Goal: Navigation & Orientation: Go to known website

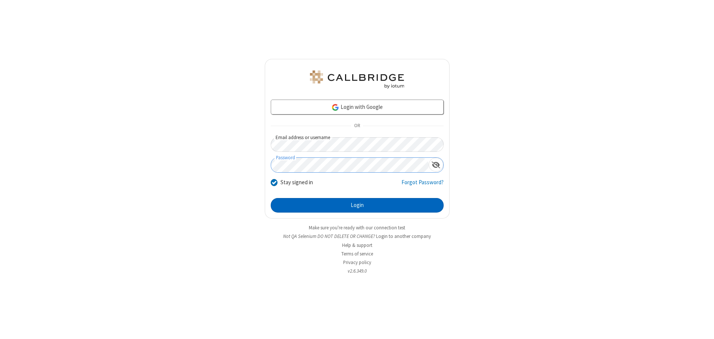
click at [357, 205] on button "Login" at bounding box center [357, 205] width 173 height 15
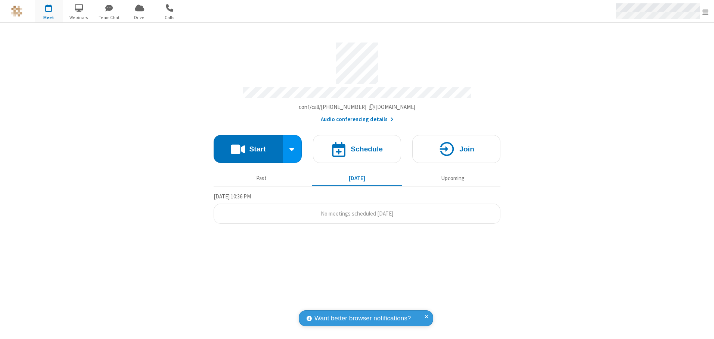
click at [705, 12] on span "Open menu" at bounding box center [705, 11] width 6 height 7
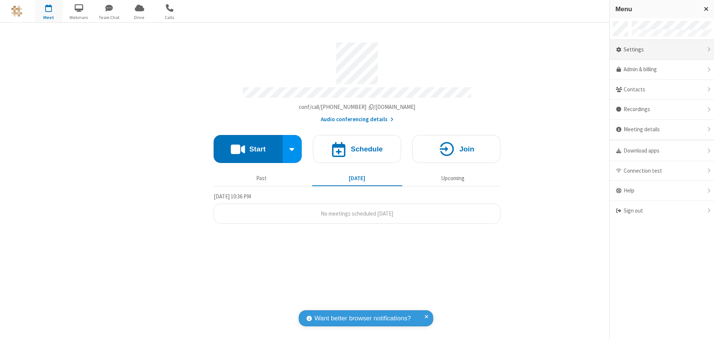
click at [662, 50] on div "Settings" at bounding box center [662, 50] width 104 height 20
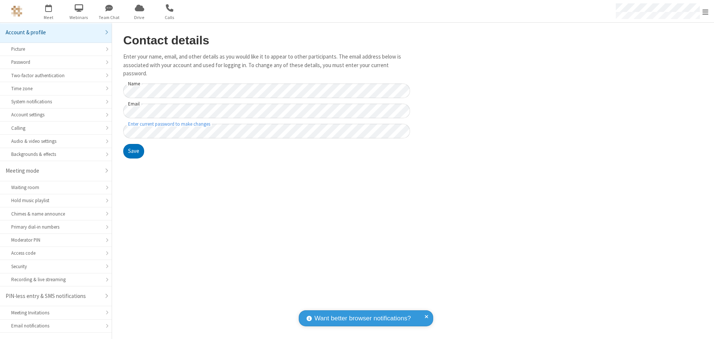
scroll to position [13, 0]
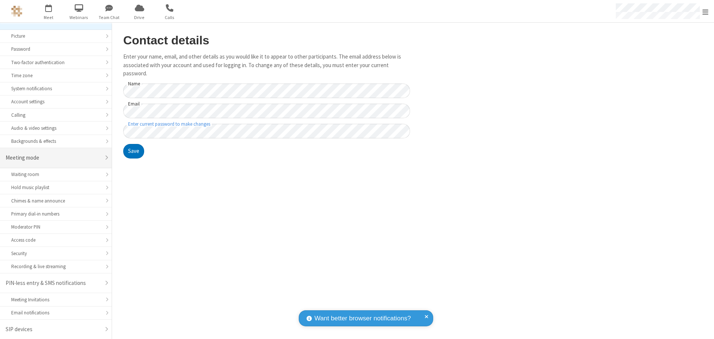
click at [53, 158] on div "Meeting mode" at bounding box center [53, 158] width 95 height 9
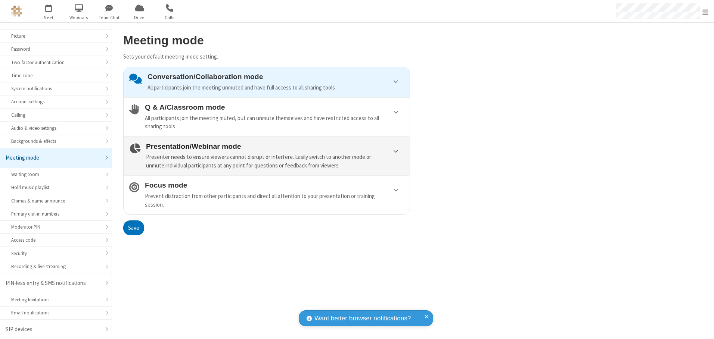
click at [267, 156] on div "Presenter needs to ensure viewers cannot disrupt or interfere. Easily switch to…" at bounding box center [275, 161] width 258 height 17
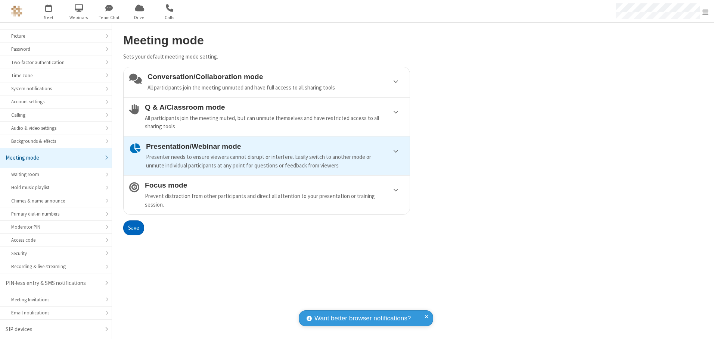
click at [133, 228] on button "Save" at bounding box center [133, 228] width 21 height 15
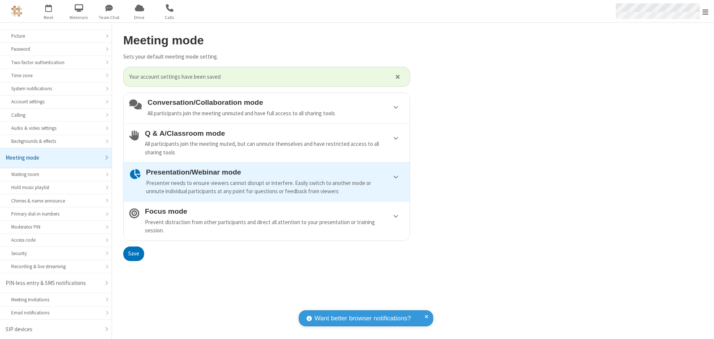
click at [705, 11] on span "Open menu" at bounding box center [705, 11] width 6 height 7
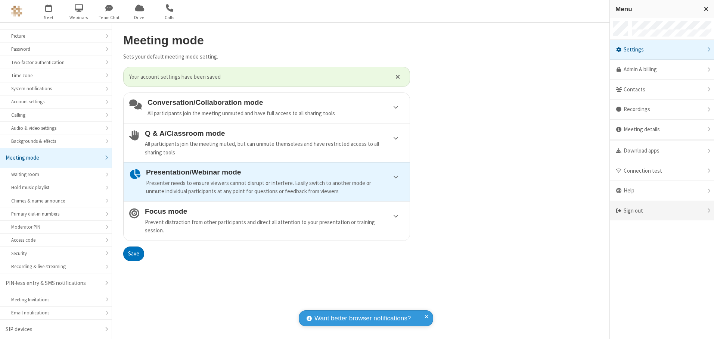
click at [662, 211] on div "Sign out" at bounding box center [662, 211] width 104 height 20
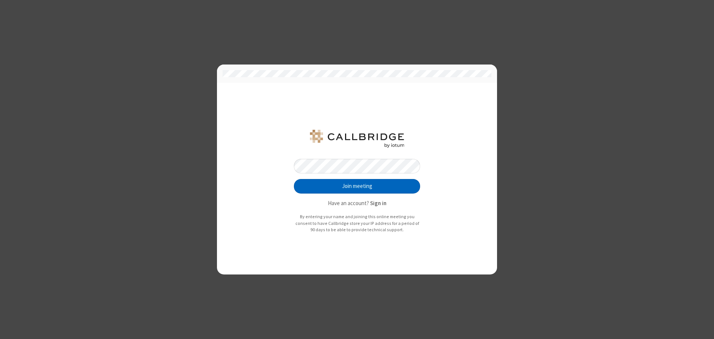
click at [357, 186] on button "Join meeting" at bounding box center [357, 186] width 126 height 15
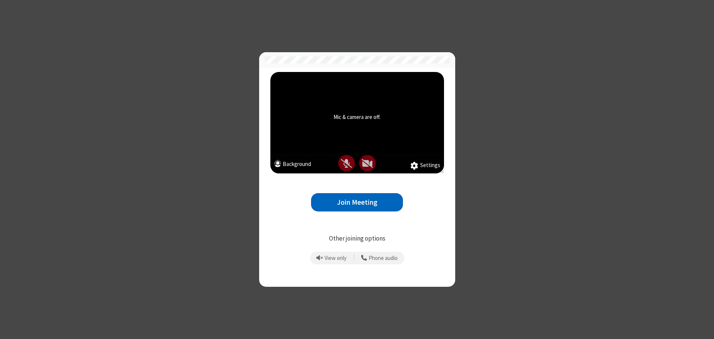
click at [357, 202] on button "Join Meeting" at bounding box center [357, 202] width 92 height 18
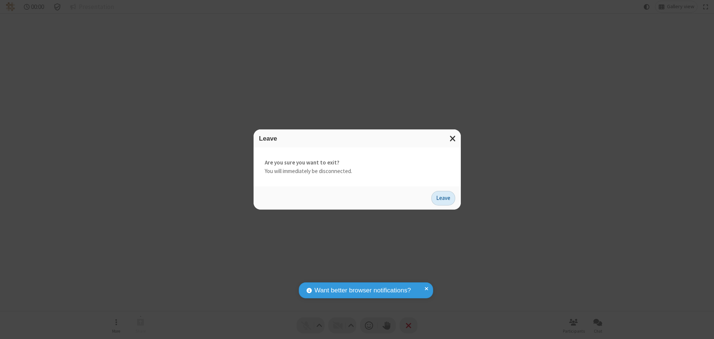
click at [443, 198] on button "Leave" at bounding box center [443, 198] width 24 height 15
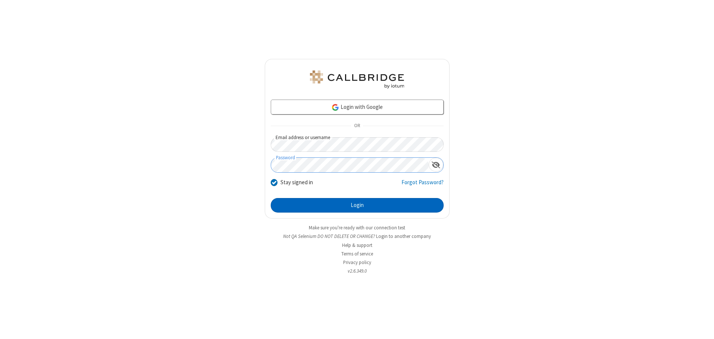
click at [357, 205] on button "Login" at bounding box center [357, 205] width 173 height 15
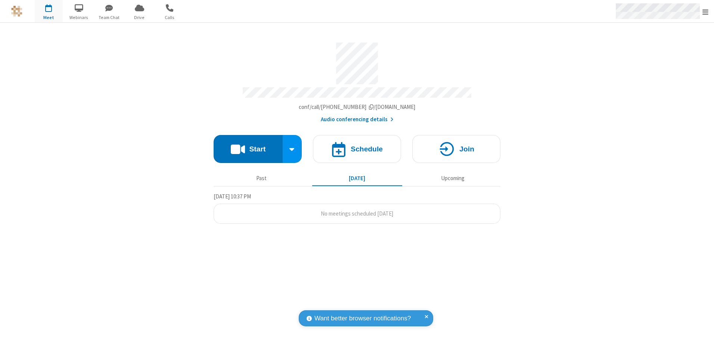
click at [705, 12] on span "Open menu" at bounding box center [705, 11] width 6 height 7
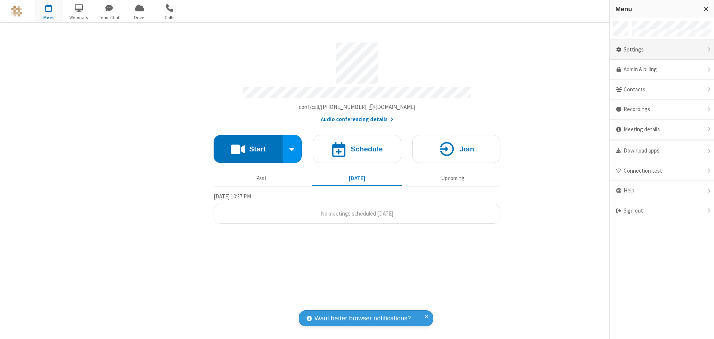
click at [662, 50] on div "Settings" at bounding box center [662, 50] width 104 height 20
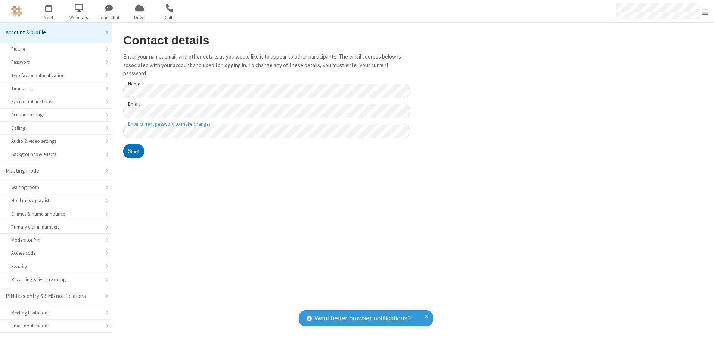
scroll to position [13, 0]
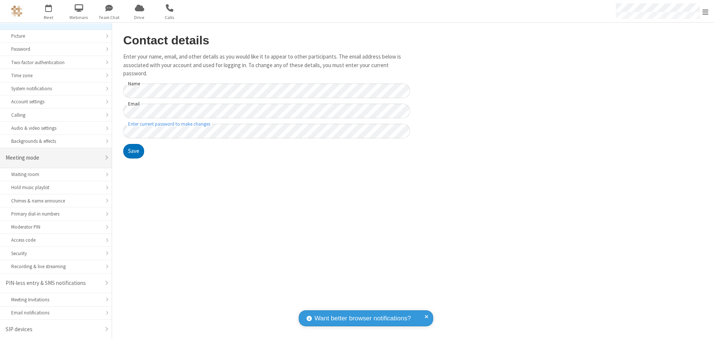
click at [53, 158] on div "Meeting mode" at bounding box center [53, 158] width 95 height 9
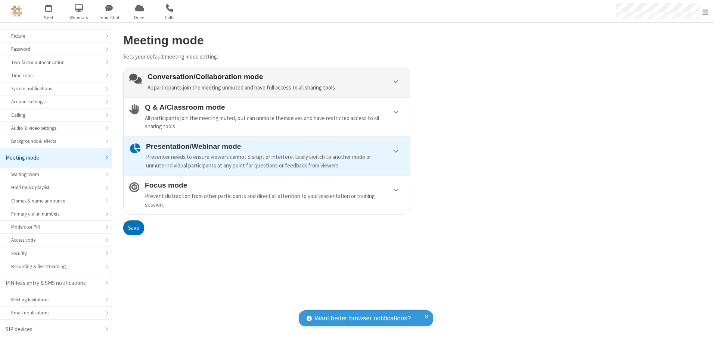
click at [267, 82] on div "Conversation/Collaboration mode All participants join the meeting unmuted and h…" at bounding box center [275, 82] width 257 height 19
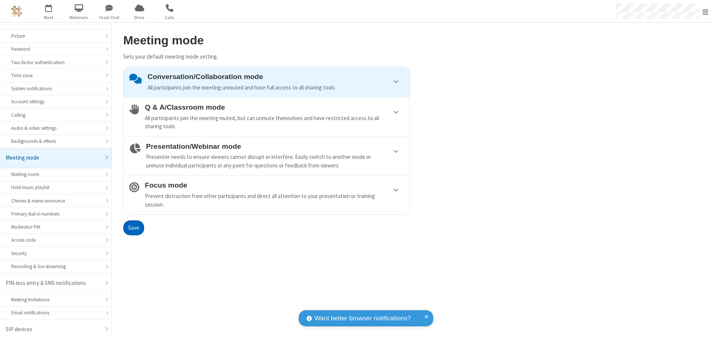
click at [133, 228] on button "Save" at bounding box center [133, 228] width 21 height 15
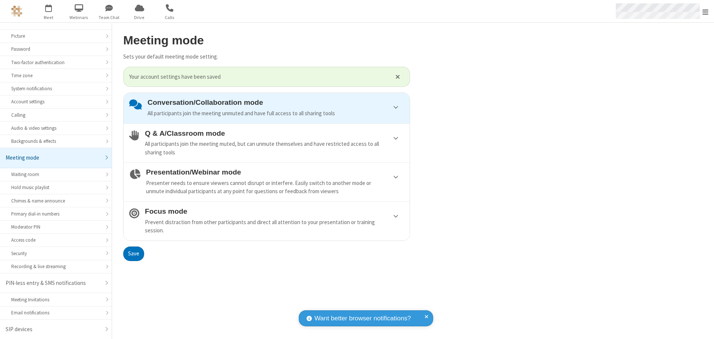
click at [705, 11] on span "Open menu" at bounding box center [705, 11] width 6 height 7
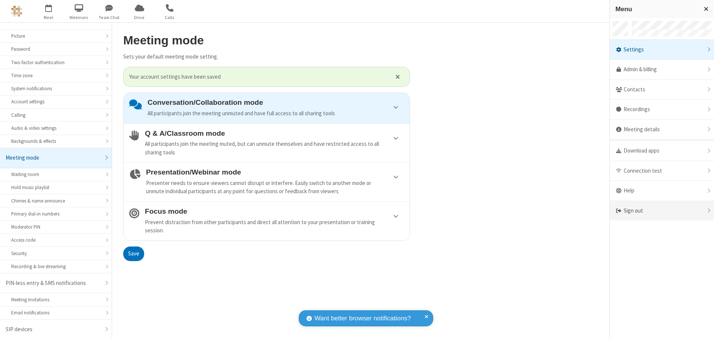
click at [662, 211] on div "Sign out" at bounding box center [662, 211] width 104 height 20
